Goal: Task Accomplishment & Management: Complete application form

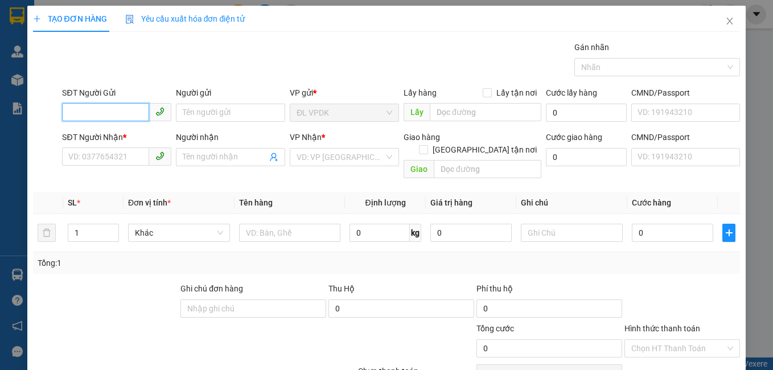
click at [122, 110] on input "SĐT Người Gửi" at bounding box center [105, 112] width 87 height 18
click at [123, 135] on div "0376304128 - BÍCH" at bounding box center [115, 135] width 94 height 13
type input "0376304128"
type input "BÍCH"
type input "0336184906"
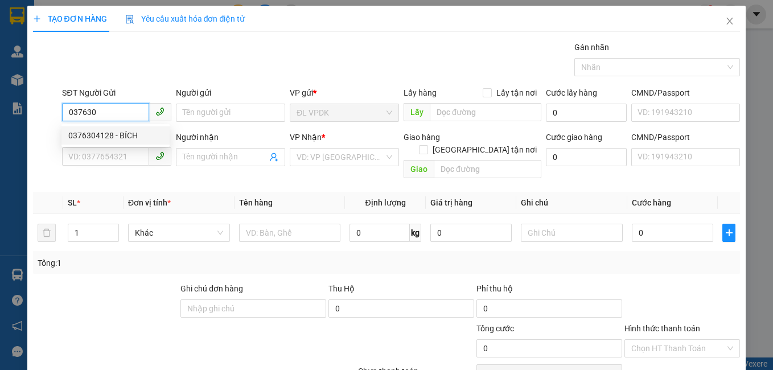
type input "[PERSON_NAME]"
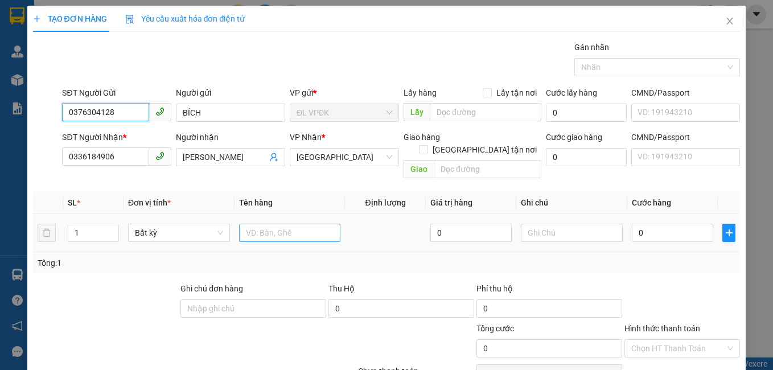
type input "0376304128"
click at [269, 224] on input "text" at bounding box center [290, 233] width 102 height 18
type input "1 TG"
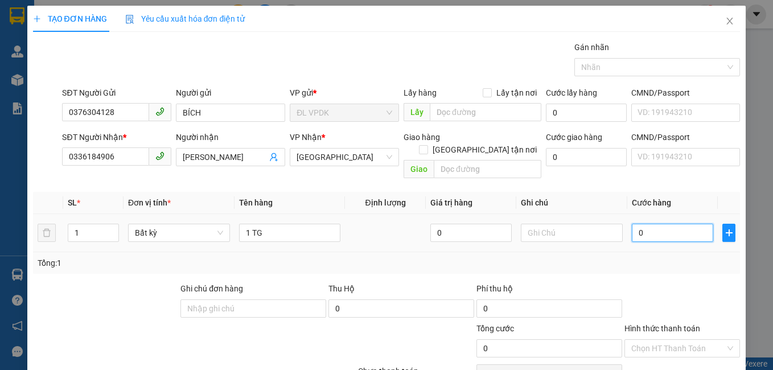
click at [648, 224] on input "0" at bounding box center [672, 233] width 81 height 18
type input "3"
type input "30"
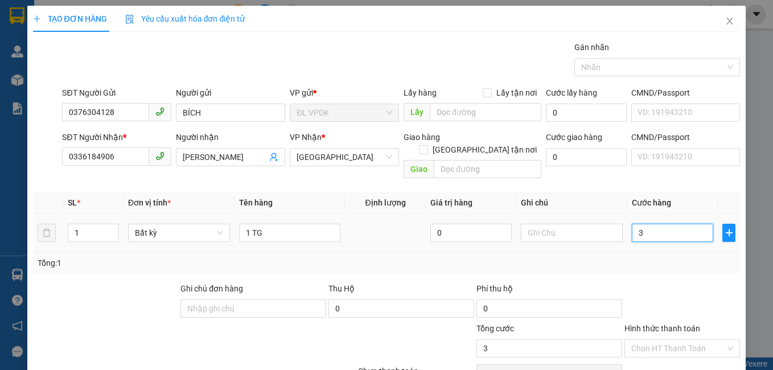
type input "30"
type input "30.000"
click at [658, 257] on div "Tổng: 1" at bounding box center [387, 263] width 698 height 13
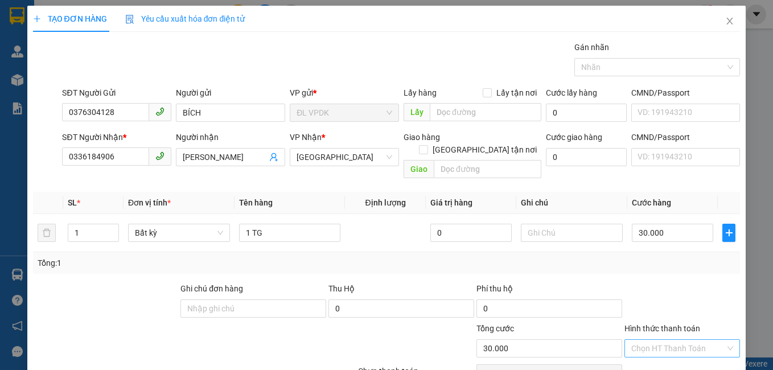
click at [665, 340] on input "Hình thức thanh toán" at bounding box center [678, 348] width 94 height 17
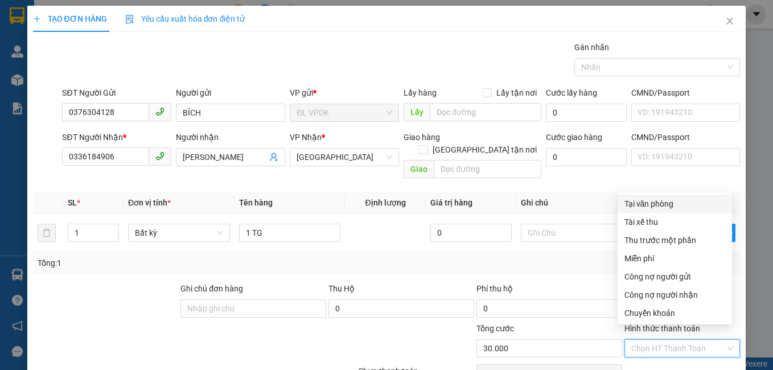
click at [660, 200] on div "Tại văn phòng" at bounding box center [674, 204] width 101 height 13
type input "0"
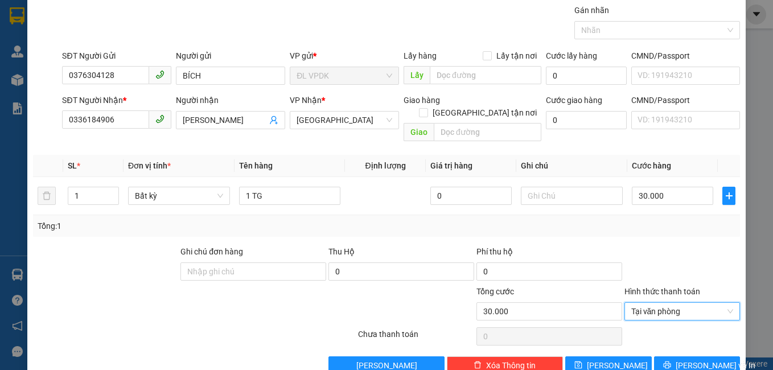
scroll to position [51, 0]
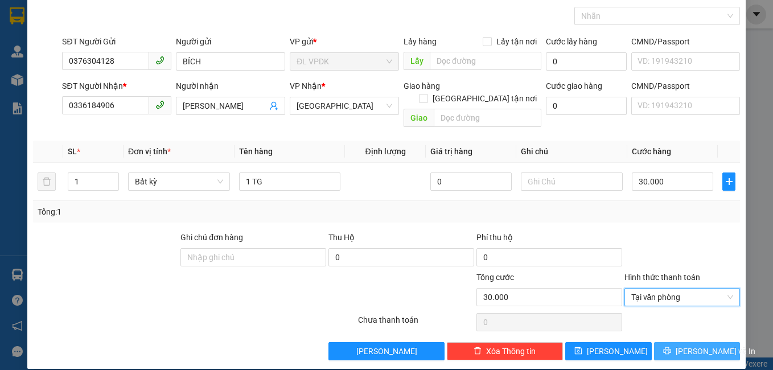
click at [668, 347] on icon "printer" at bounding box center [667, 351] width 8 height 8
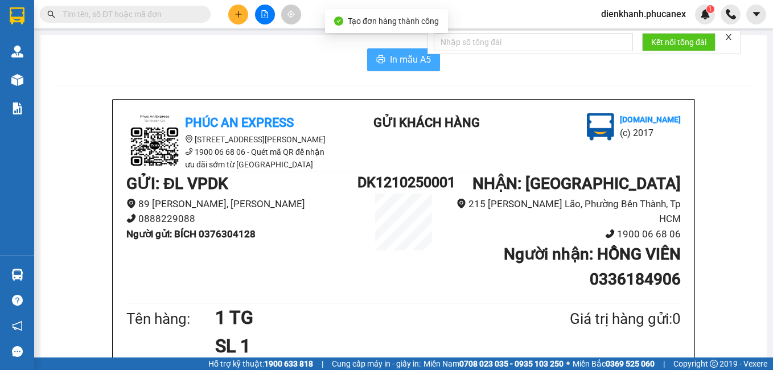
click at [397, 56] on span "In mẫu A5" at bounding box center [410, 59] width 41 height 14
drag, startPoint x: 64, startPoint y: 155, endPoint x: 404, endPoint y: 65, distance: 352.1
click at [404, 65] on span "In mẫu A5" at bounding box center [410, 59] width 41 height 14
drag, startPoint x: 76, startPoint y: 92, endPoint x: 79, endPoint y: 68, distance: 24.7
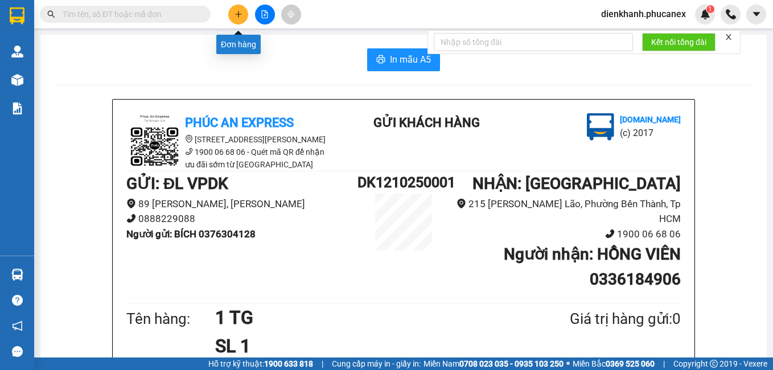
click at [237, 11] on icon "plus" at bounding box center [239, 14] width 8 height 8
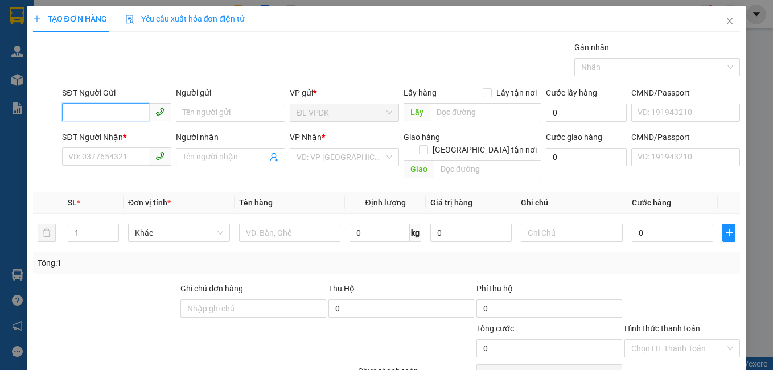
click at [125, 113] on input "SĐT Người Gửi" at bounding box center [105, 112] width 87 height 18
type input "0973614001"
click at [139, 129] on div "0973614001 - CƯỜNG" at bounding box center [115, 135] width 94 height 13
type input "CƯỜNG"
type input "0382582353"
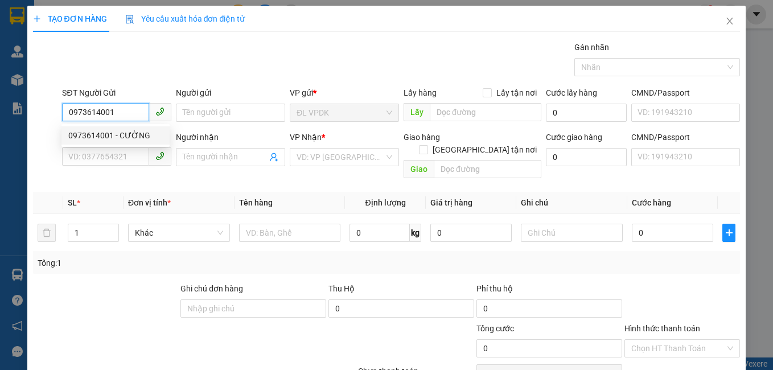
type input "GIANG"
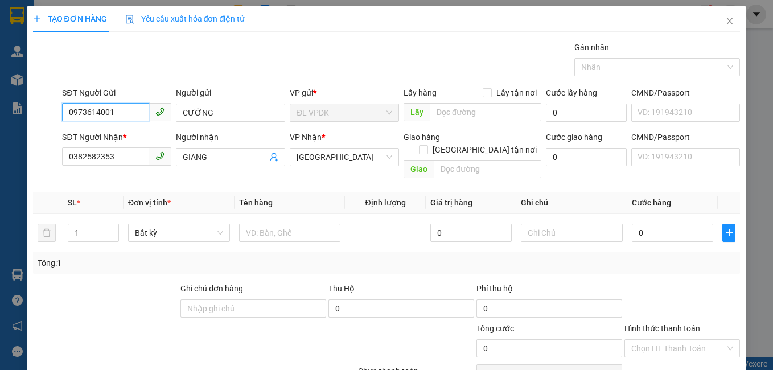
type input "0973614001"
drag, startPoint x: 51, startPoint y: 137, endPoint x: 2, endPoint y: 133, distance: 49.1
click at [2, 133] on div "TẠO ĐƠN HÀNG Yêu cầu xuất hóa đơn điện tử Transit Pickup Surcharge Ids Transit …" at bounding box center [386, 185] width 773 height 370
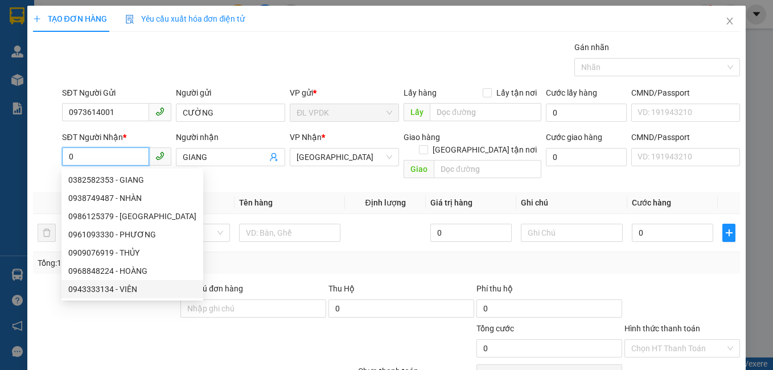
click at [128, 290] on div "0943333134 - VIÊN" at bounding box center [132, 289] width 128 height 13
type input "0943333134"
type input "VIÊN"
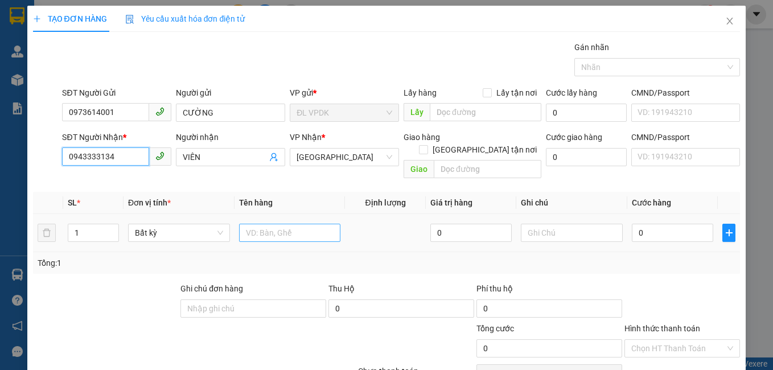
type input "0943333134"
click at [286, 224] on input "text" at bounding box center [290, 233] width 102 height 18
type input "2"
click at [113, 228] on icon "up" at bounding box center [112, 230] width 4 height 4
click at [273, 224] on input "text" at bounding box center [290, 233] width 102 height 18
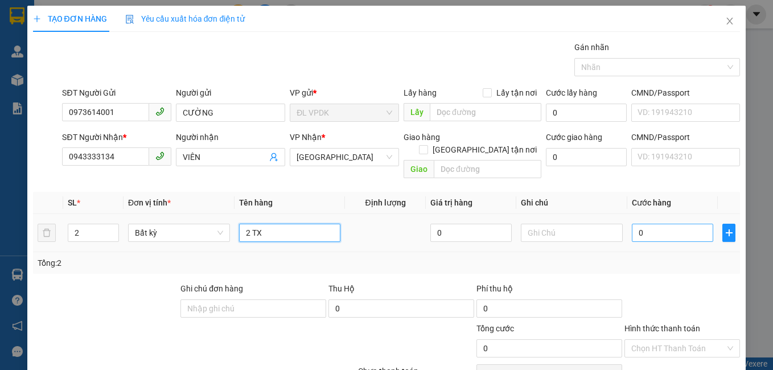
type input "2 TX"
click at [642, 224] on input "0" at bounding box center [672, 233] width 81 height 18
type input "2"
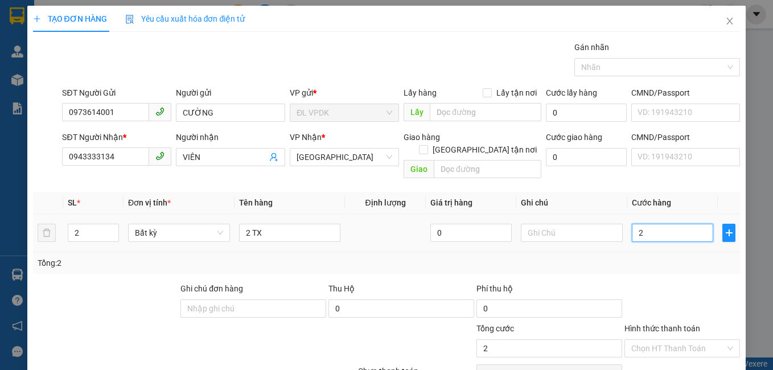
type input "22"
type input "220"
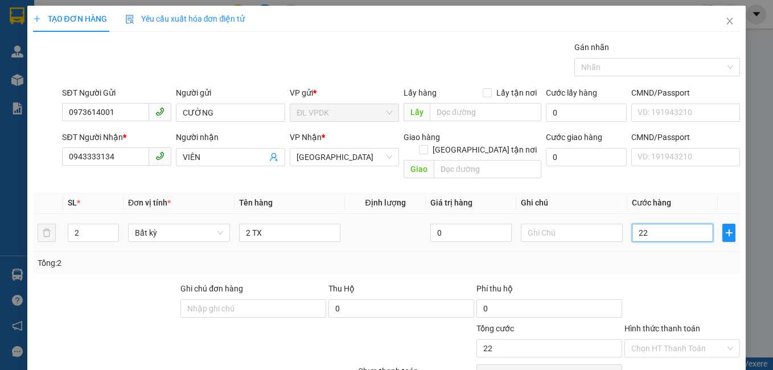
type input "220"
type input "220.000"
click at [651, 258] on div "Tổng: 2" at bounding box center [387, 263] width 708 height 22
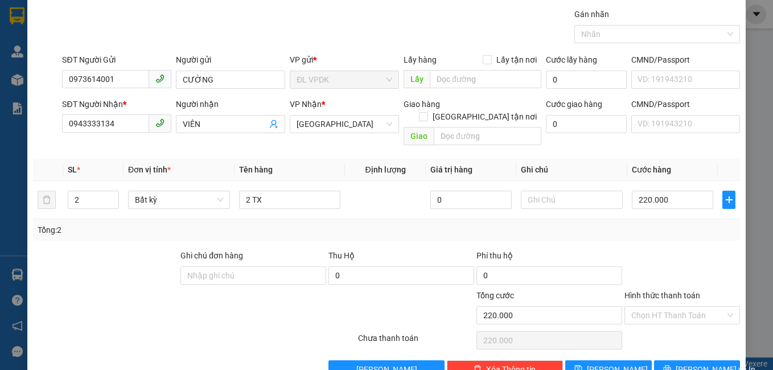
scroll to position [51, 0]
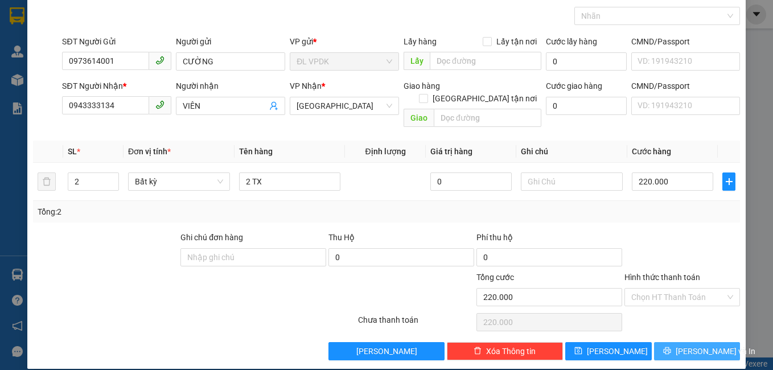
click at [684, 342] on button "[PERSON_NAME] và In" at bounding box center [697, 351] width 87 height 18
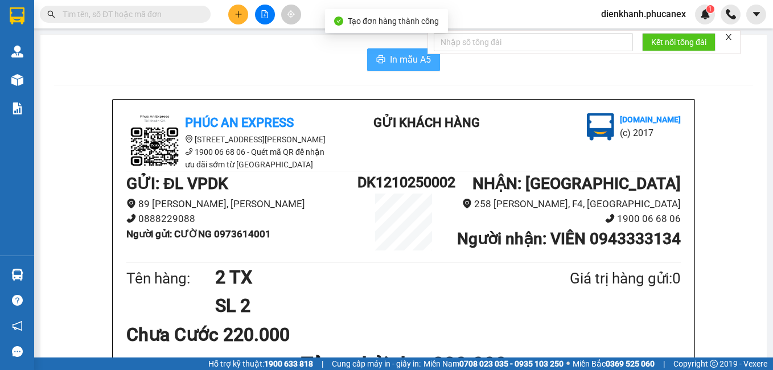
click at [414, 65] on span "In mẫu A5" at bounding box center [410, 59] width 41 height 14
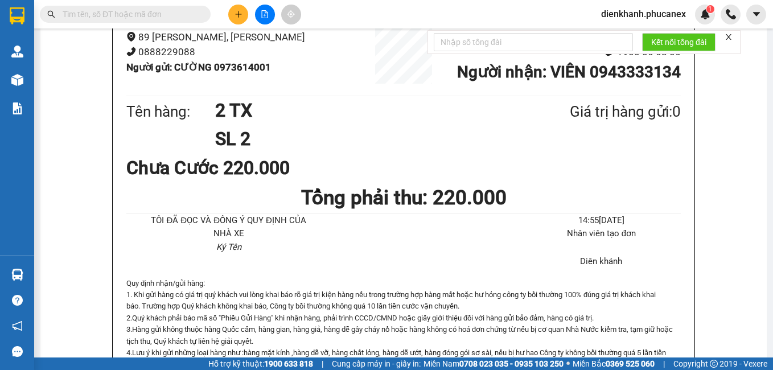
scroll to position [171, 0]
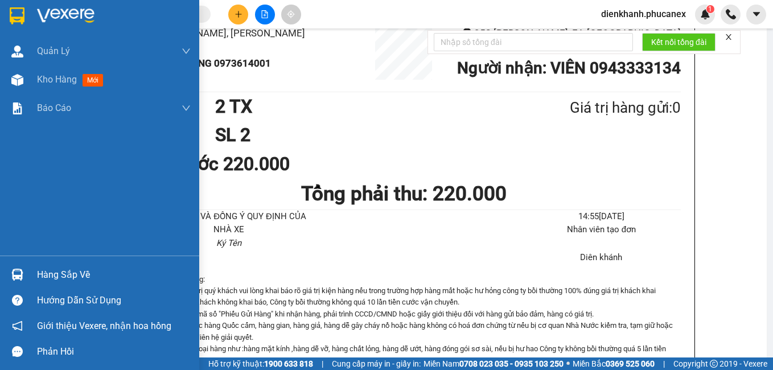
click at [19, 18] on img at bounding box center [17, 15] width 15 height 17
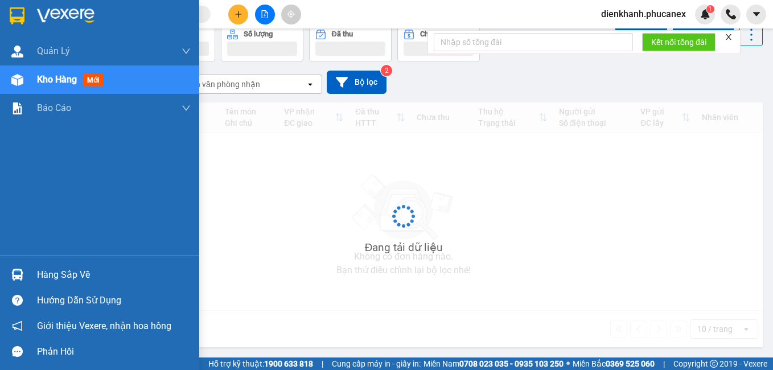
scroll to position [52, 0]
